Goal: Find specific page/section: Find specific page/section

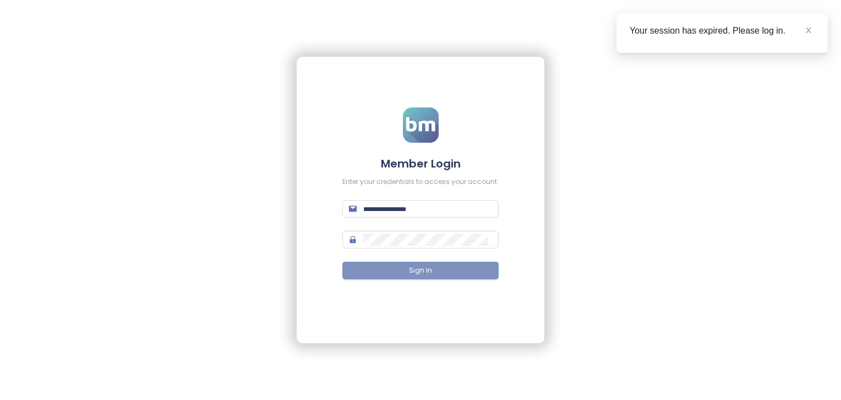
type input "**********"
click at [427, 271] on span "Sign In" at bounding box center [420, 270] width 23 height 10
type input "**********"
click at [408, 269] on button "Sign In" at bounding box center [421, 271] width 156 height 18
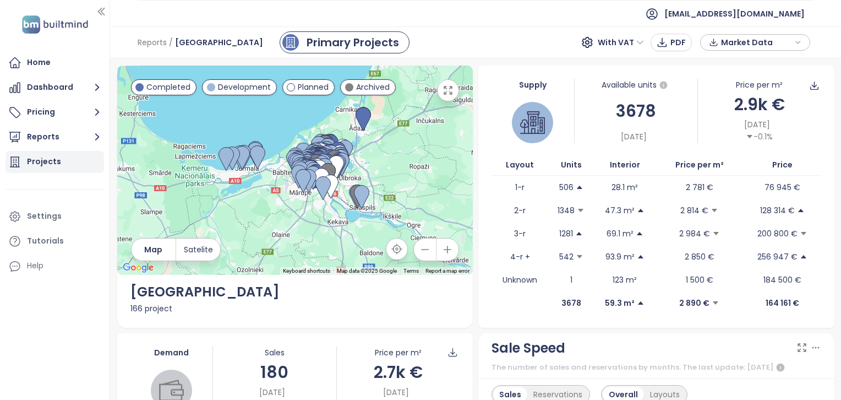
click at [43, 165] on div "Projects" at bounding box center [44, 162] width 34 height 14
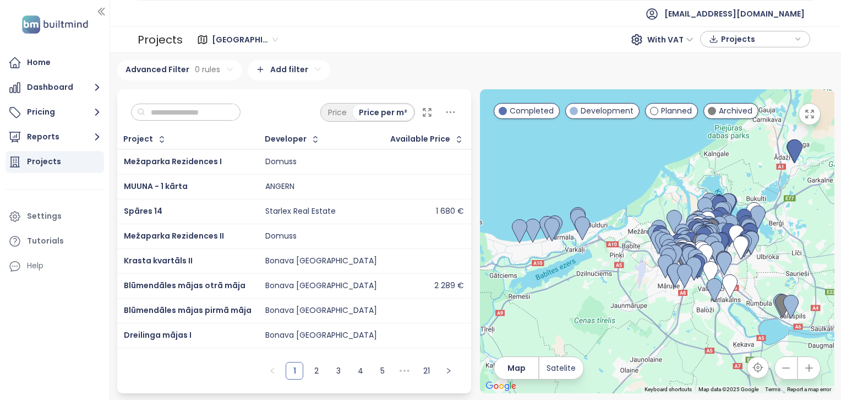
click at [221, 112] on input "text" at bounding box center [189, 112] width 89 height 17
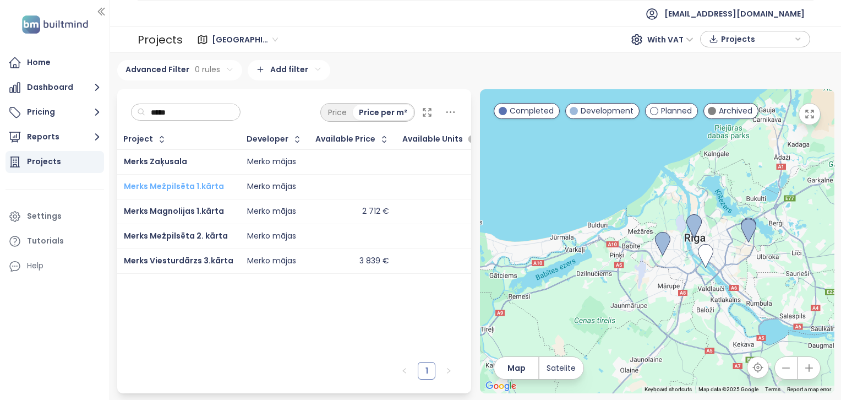
type input "*****"
click at [183, 182] on span "Merks Mežpilsēta 1.kārta" at bounding box center [174, 186] width 100 height 11
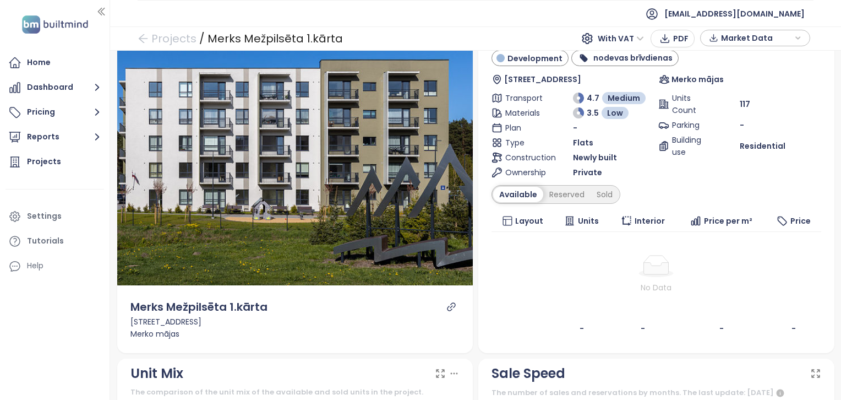
scroll to position [110, 0]
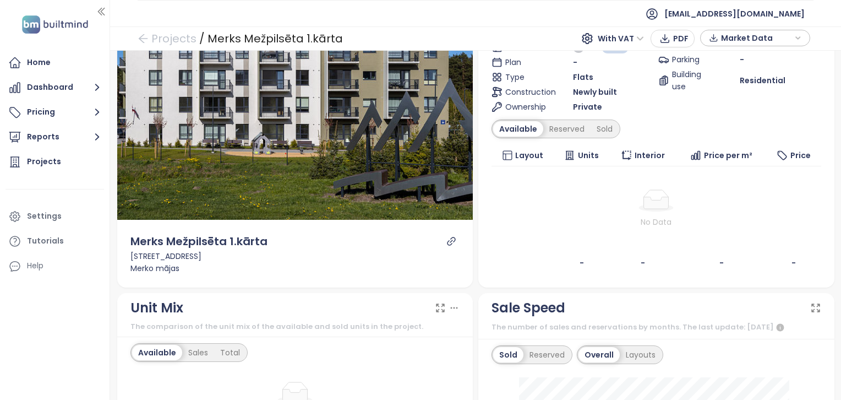
click at [434, 382] on div at bounding box center [296, 393] width 330 height 22
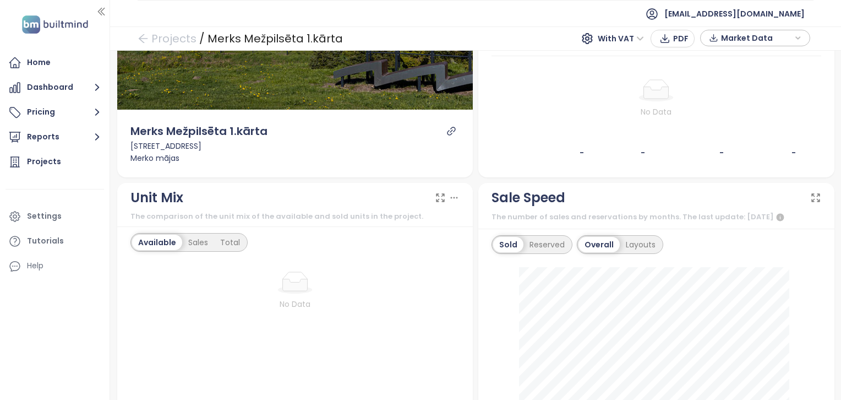
scroll to position [0, 0]
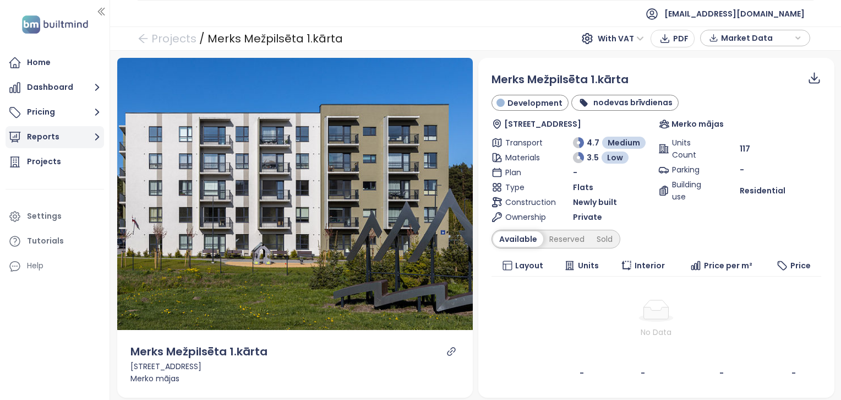
click at [64, 145] on button "Reports" at bounding box center [55, 137] width 99 height 22
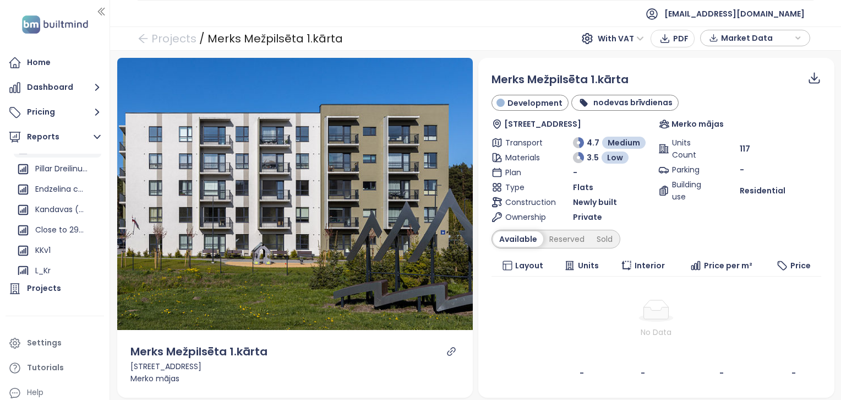
scroll to position [55, 0]
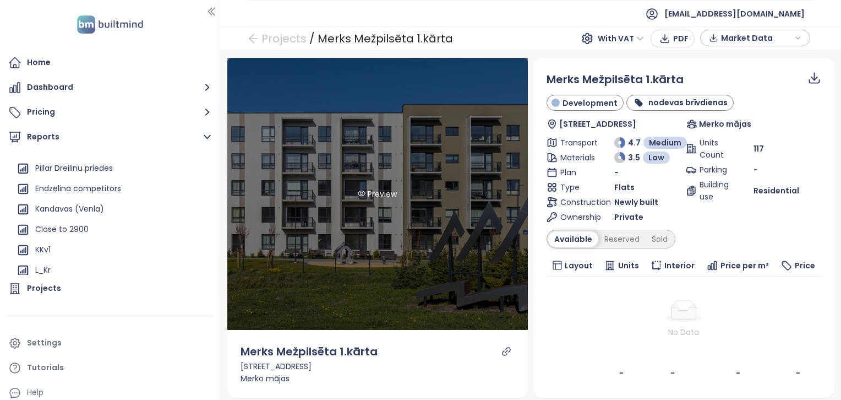
drag, startPoint x: 110, startPoint y: 59, endPoint x: 229, endPoint y: 58, distance: 118.4
click at [229, 58] on section "Home Dashboard Pricing Reports Add a report Latvia K27 Pillar Dreilinu priedes …" at bounding box center [420, 200] width 841 height 400
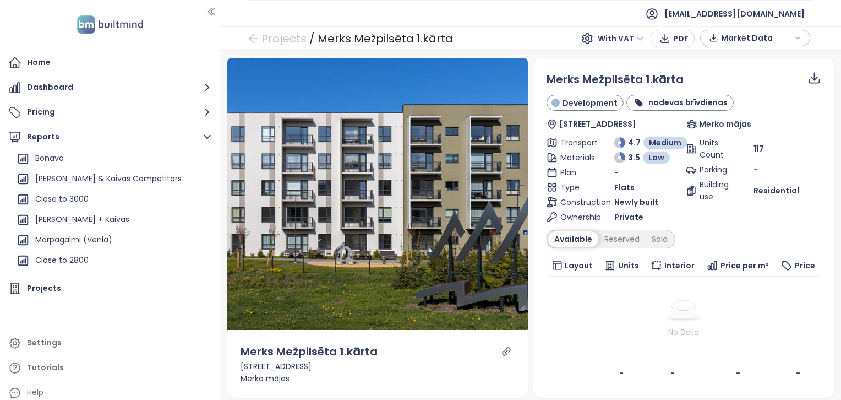
scroll to position [202, 0]
